Goal: Entertainment & Leisure: Consume media (video, audio)

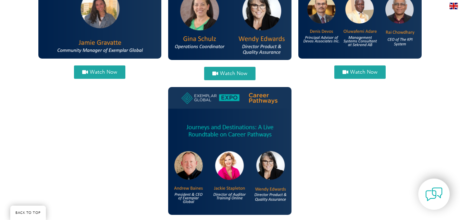
scroll to position [955, 0]
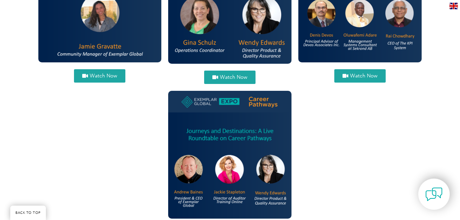
click at [356, 73] on span "Watch Now" at bounding box center [363, 75] width 27 height 5
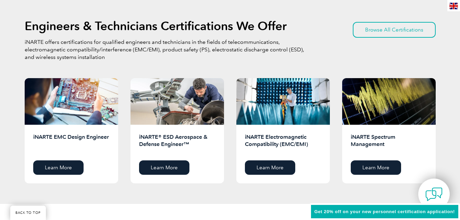
scroll to position [738, 0]
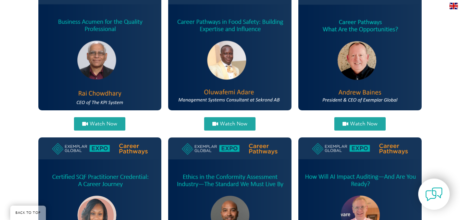
scroll to position [277, 0]
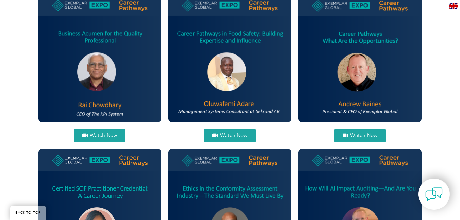
click at [231, 137] on span "Watch Now" at bounding box center [233, 135] width 27 height 5
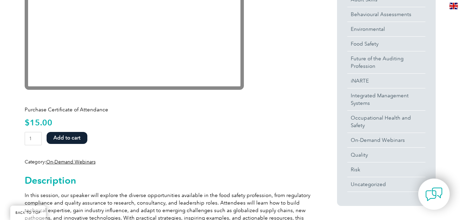
scroll to position [221, 0]
